Goal: Information Seeking & Learning: Compare options

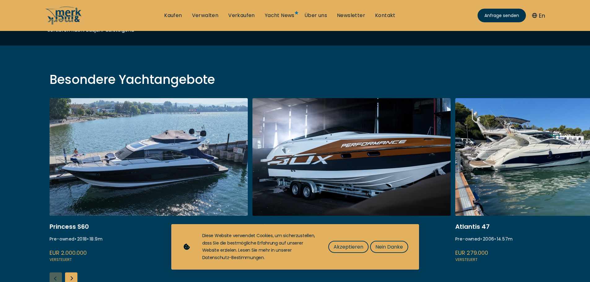
scroll to position [186, 0]
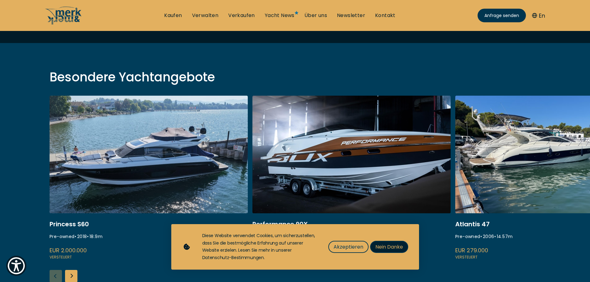
click at [389, 247] on span "Nein Danke" at bounding box center [389, 247] width 28 height 8
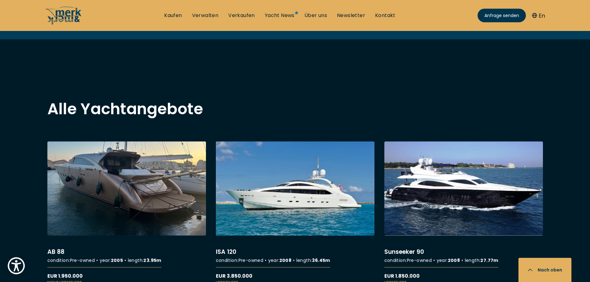
scroll to position [495, 0]
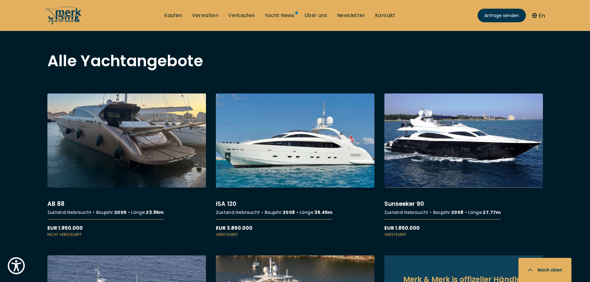
click at [281, 147] on link "More details about ISA 120" at bounding box center [295, 165] width 159 height 144
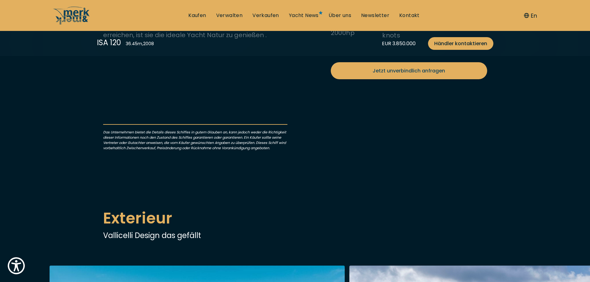
scroll to position [248, 0]
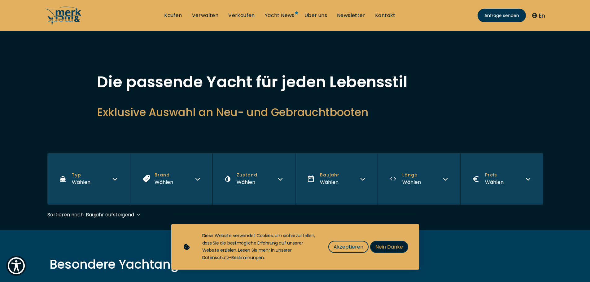
click at [392, 248] on span "Nein Danke" at bounding box center [389, 247] width 28 height 8
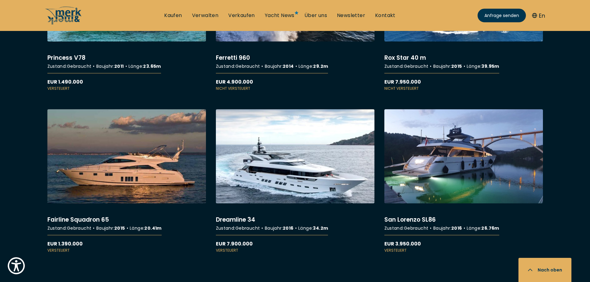
scroll to position [1022, 0]
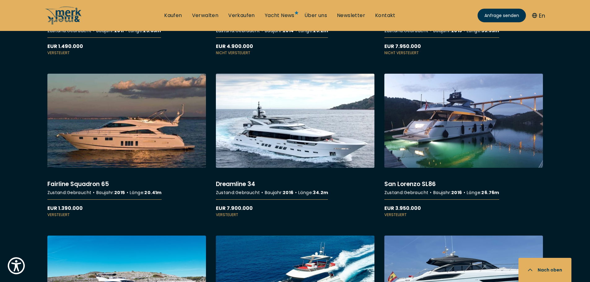
click at [279, 129] on link "More details about Dreamline 34" at bounding box center [295, 146] width 159 height 144
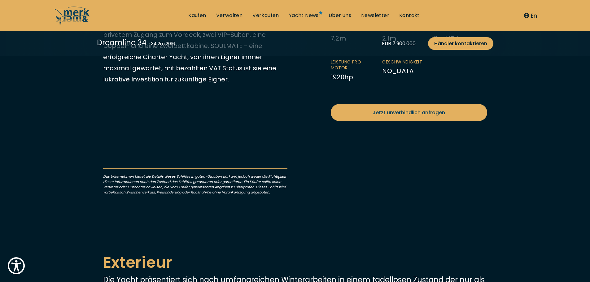
scroll to position [155, 0]
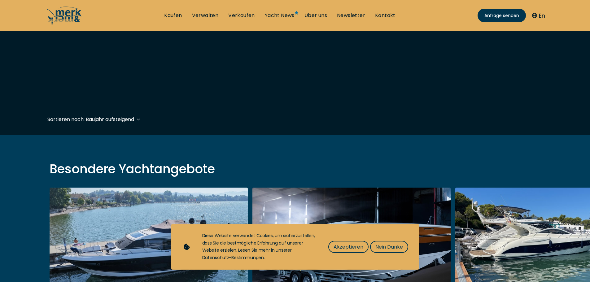
scroll to position [186, 0]
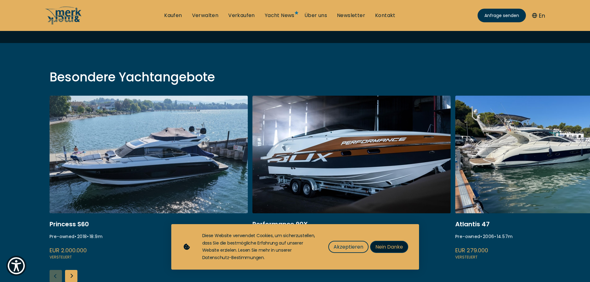
click at [402, 246] on span "Nein Danke" at bounding box center [389, 247] width 28 height 8
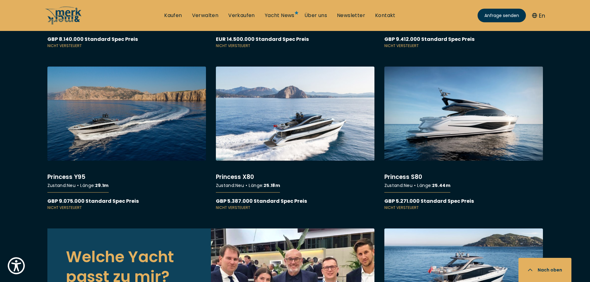
scroll to position [2322, 0]
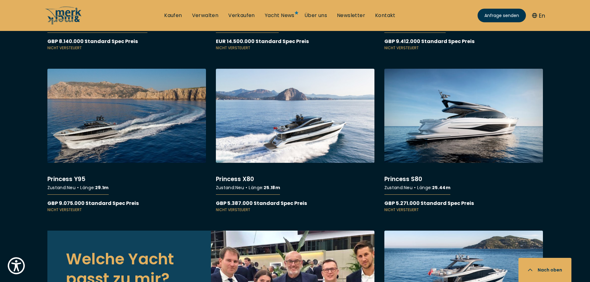
click at [106, 120] on link "More details about Princess Y95" at bounding box center [126, 141] width 159 height 144
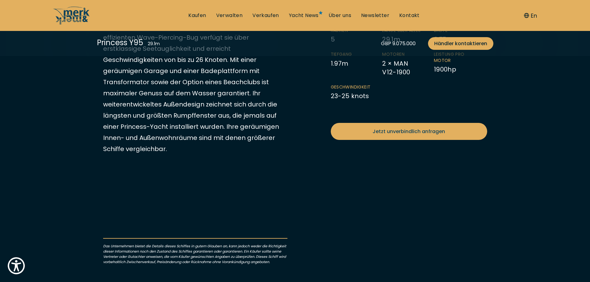
scroll to position [248, 0]
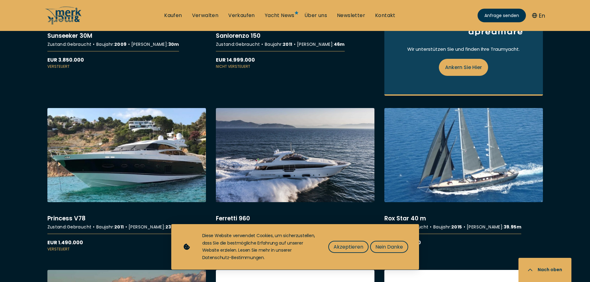
scroll to position [867, 0]
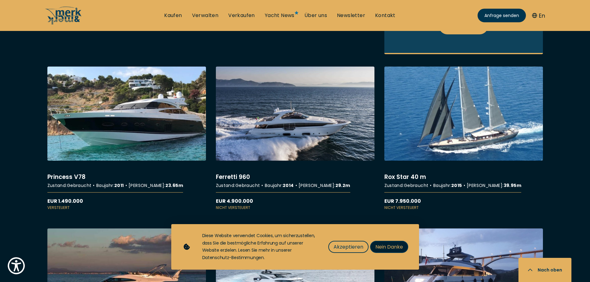
click at [398, 246] on span "Nein Danke" at bounding box center [389, 247] width 28 height 8
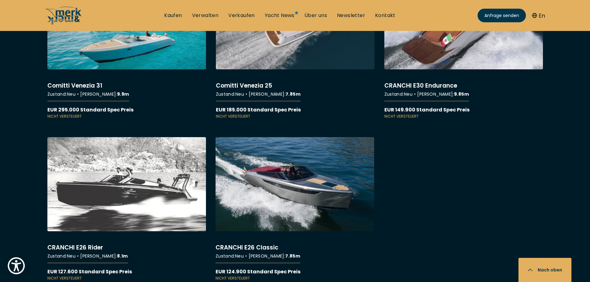
scroll to position [5975, 0]
